Goal: Task Accomplishment & Management: Use online tool/utility

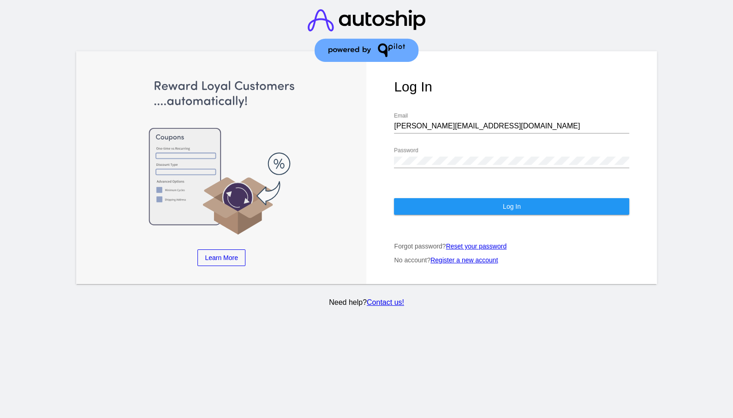
click at [505, 203] on span "Log In" at bounding box center [512, 206] width 18 height 7
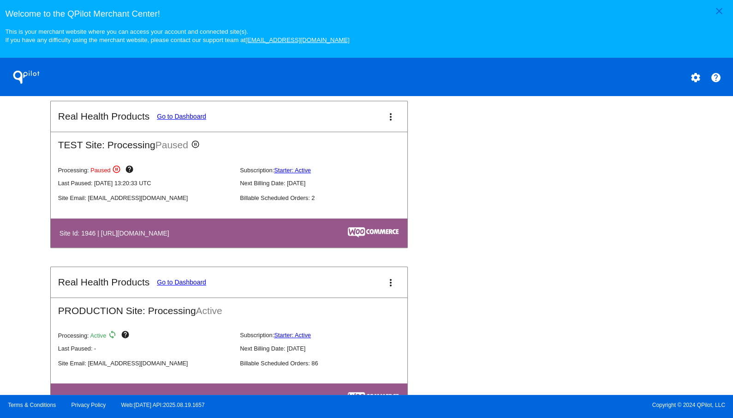
scroll to position [535, 0]
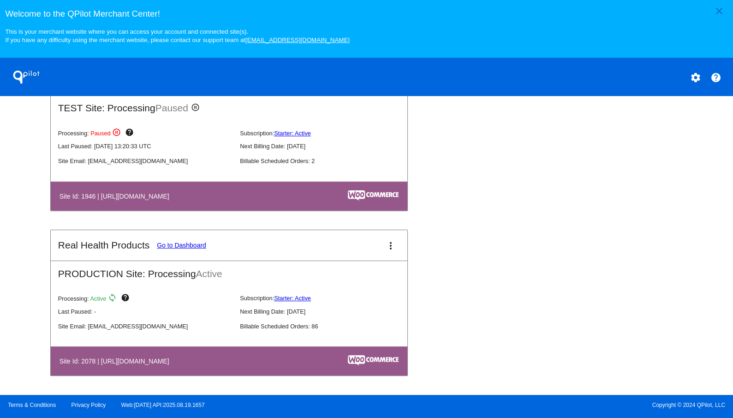
click at [190, 241] on link "Go to Dashboard" at bounding box center [181, 244] width 49 height 7
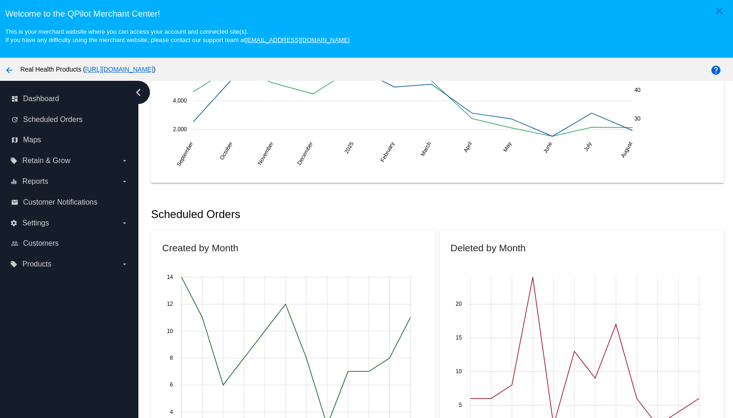
scroll to position [389, 0]
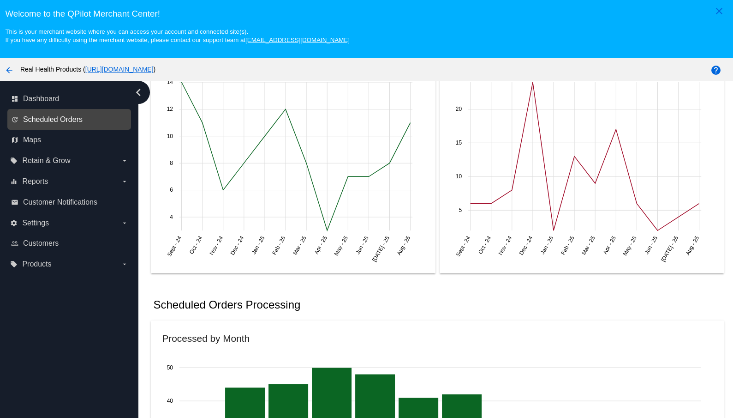
click at [63, 120] on span "Scheduled Orders" at bounding box center [53, 119] width 60 height 8
